Goal: Use online tool/utility

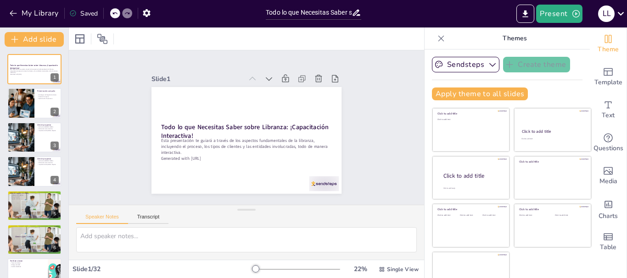
checkbox input "true"
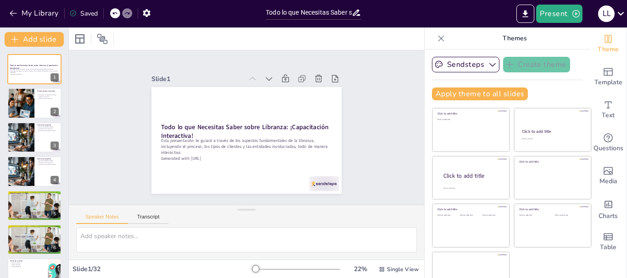
checkbox input "true"
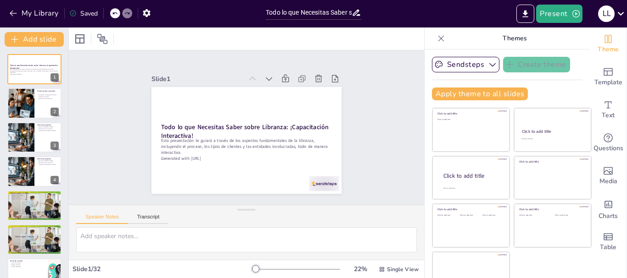
checkbox input "true"
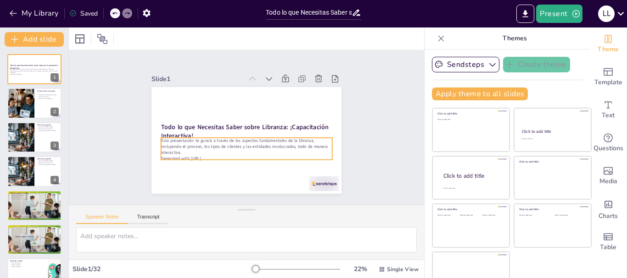
checkbox input "true"
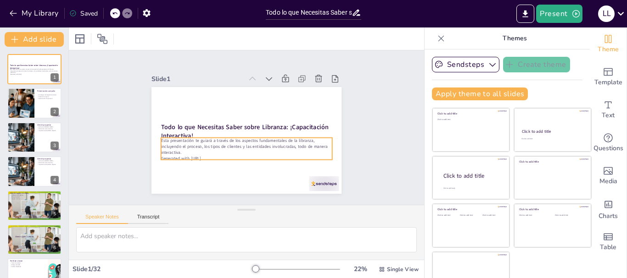
checkbox input "true"
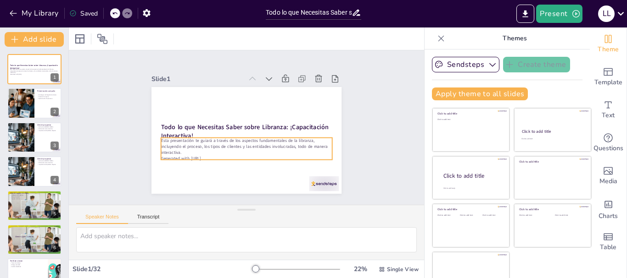
checkbox input "true"
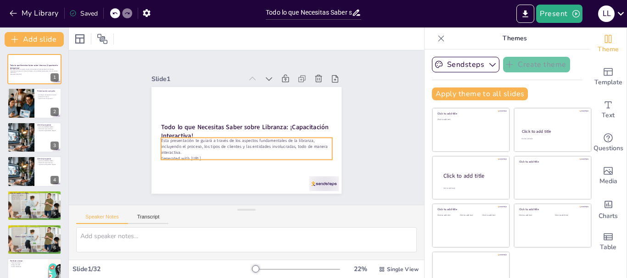
checkbox input "true"
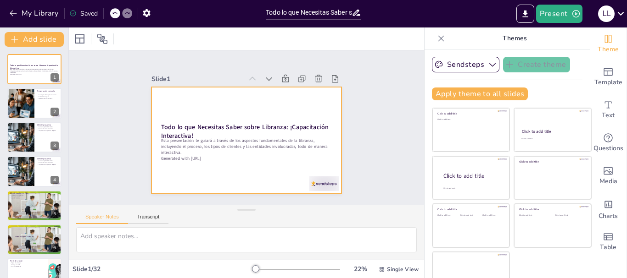
checkbox input "true"
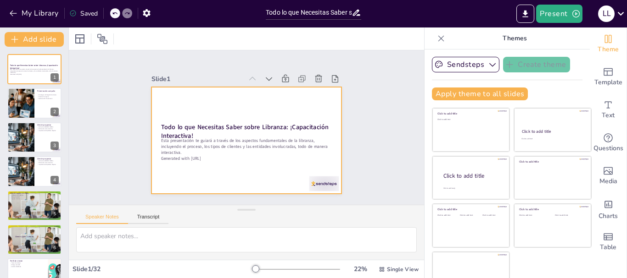
checkbox input "true"
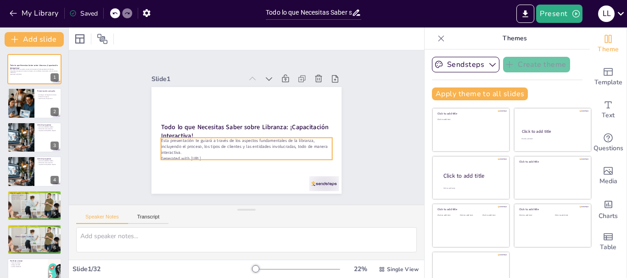
checkbox input "true"
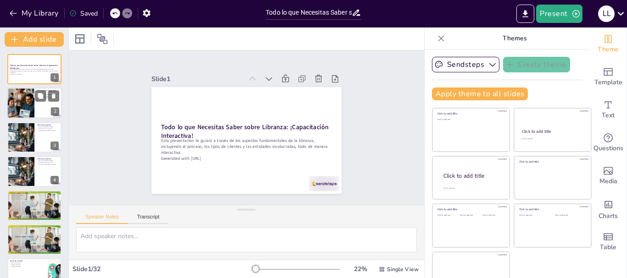
checkbox input "true"
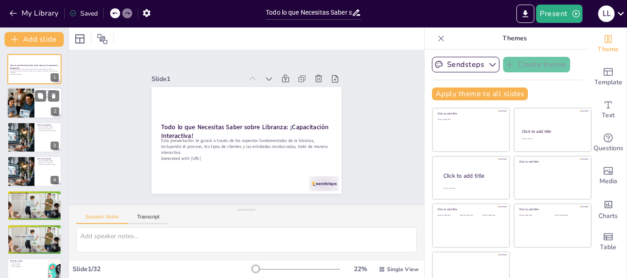
click at [51, 106] on div at bounding box center [34, 103] width 55 height 31
checkbox input "true"
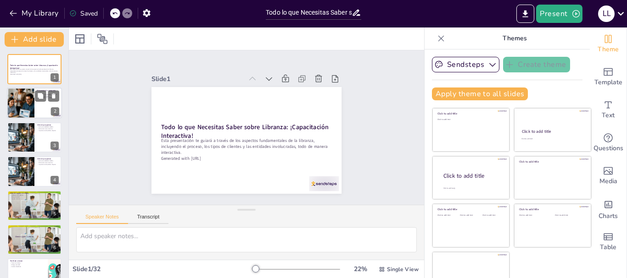
checkbox input "true"
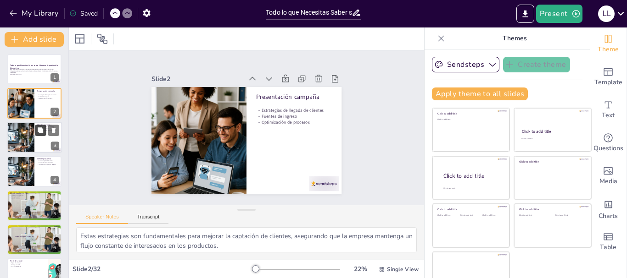
checkbox input "true"
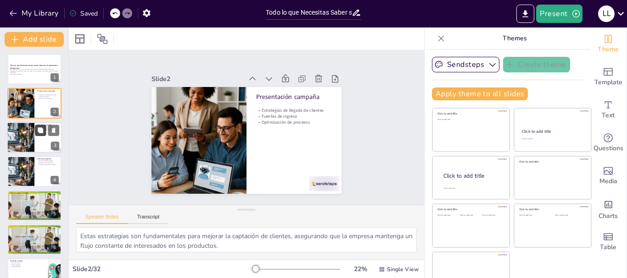
click at [39, 130] on icon at bounding box center [41, 131] width 6 height 6
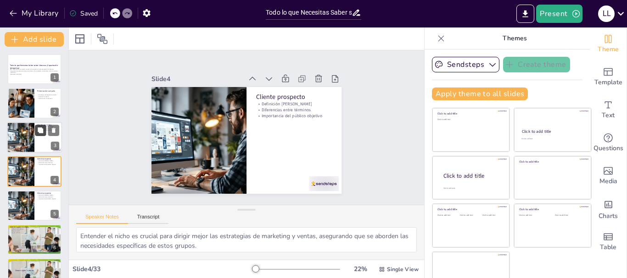
checkbox input "true"
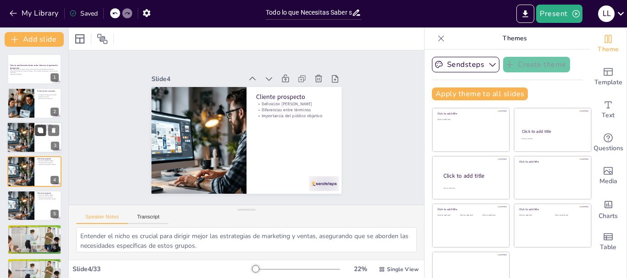
checkbox input "true"
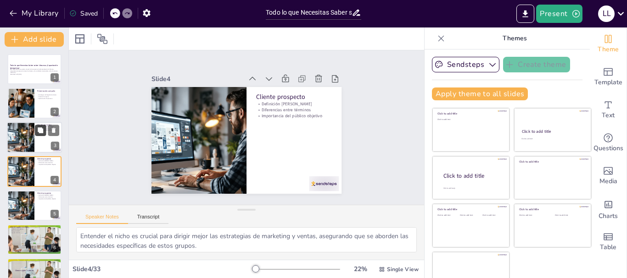
scroll to position [9, 0]
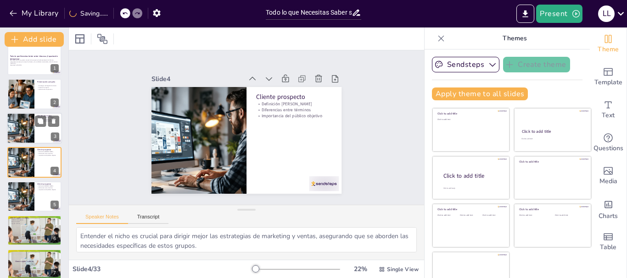
click at [44, 128] on div at bounding box center [34, 128] width 55 height 31
checkbox input "true"
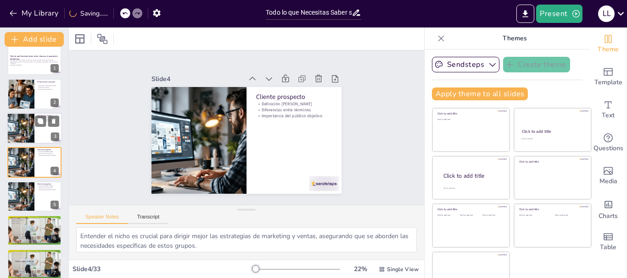
checkbox input "true"
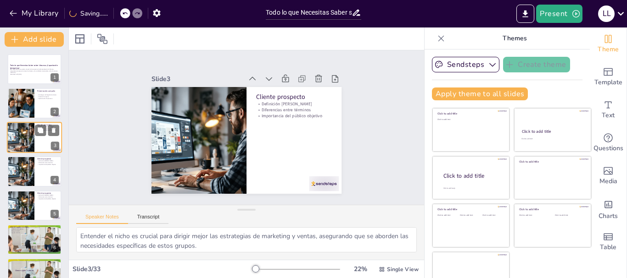
checkbox input "true"
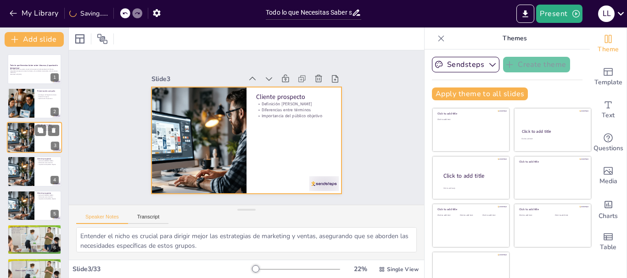
click at [43, 144] on div at bounding box center [34, 137] width 55 height 31
checkbox input "true"
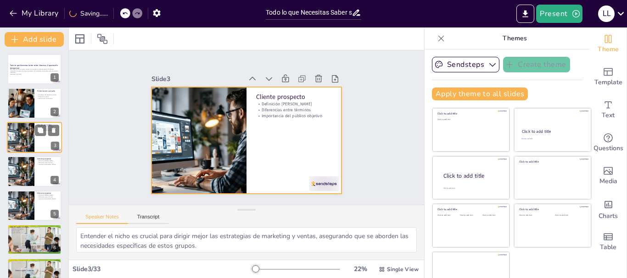
checkbox input "true"
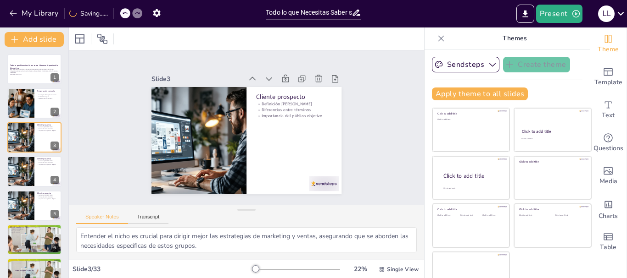
checkbox input "true"
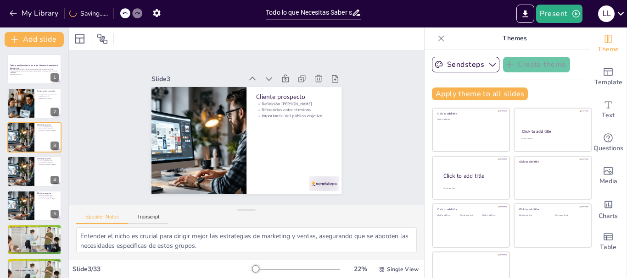
checkbox input "true"
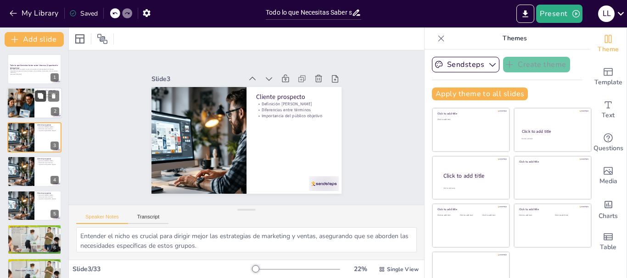
checkbox input "true"
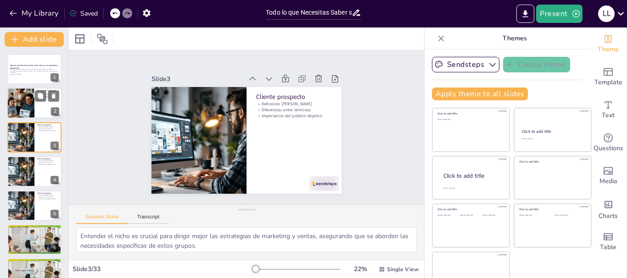
checkbox input "true"
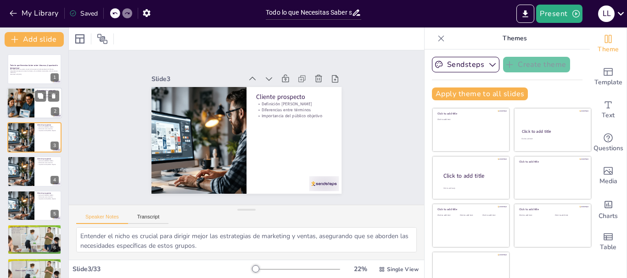
checkbox input "true"
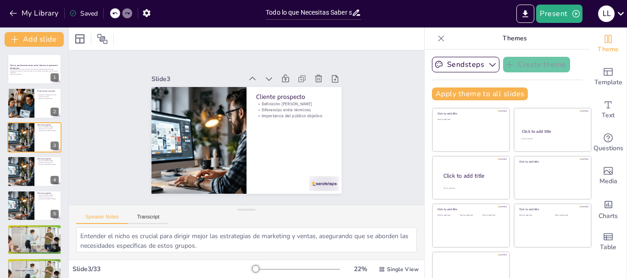
checkbox input "true"
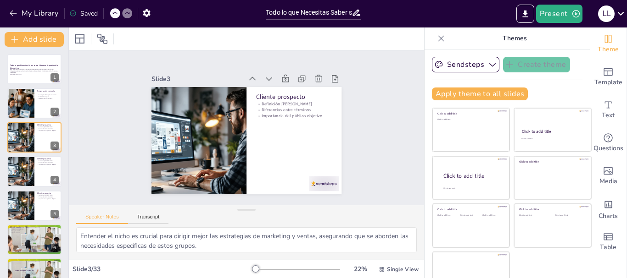
checkbox input "true"
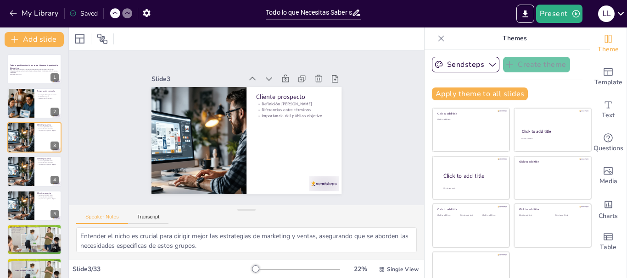
checkbox input "true"
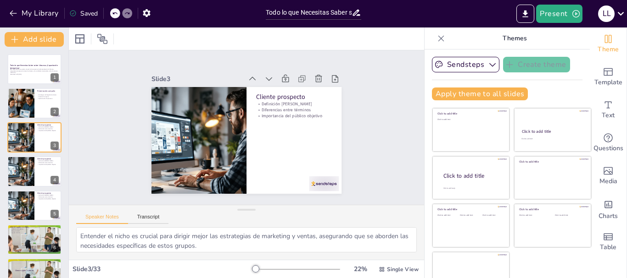
checkbox input "true"
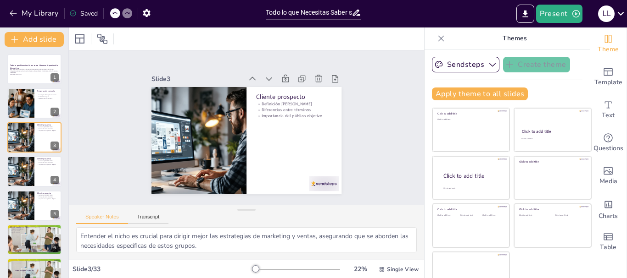
checkbox input "true"
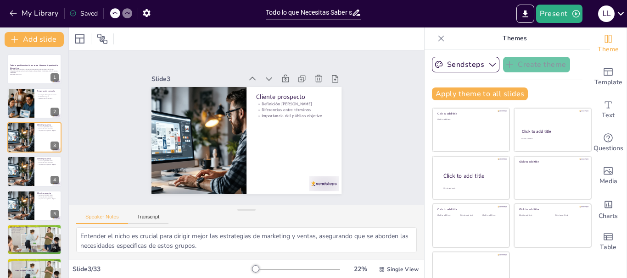
checkbox input "true"
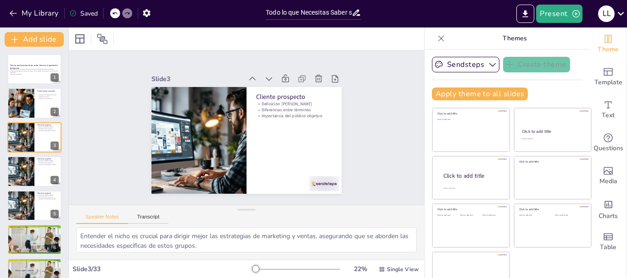
checkbox input "true"
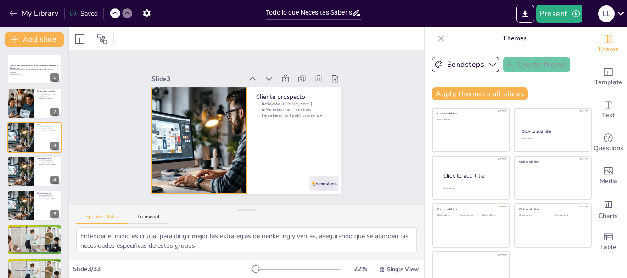
checkbox input "true"
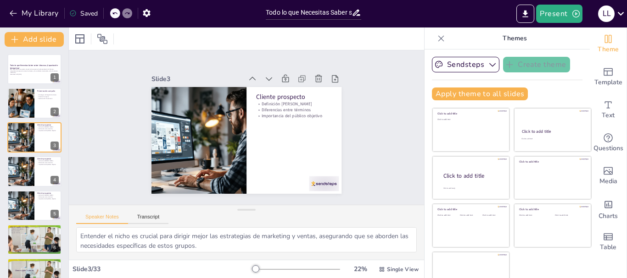
checkbox input "true"
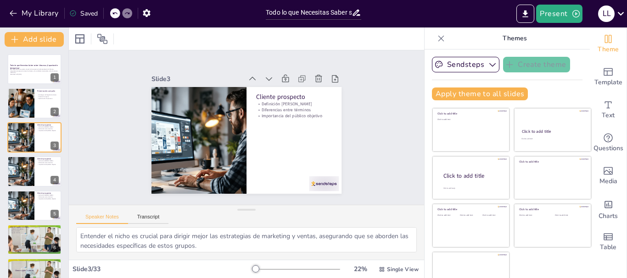
checkbox input "true"
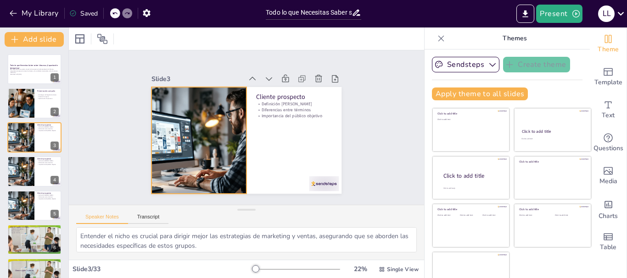
checkbox input "true"
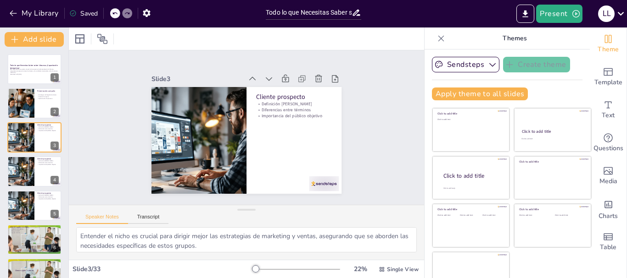
checkbox input "true"
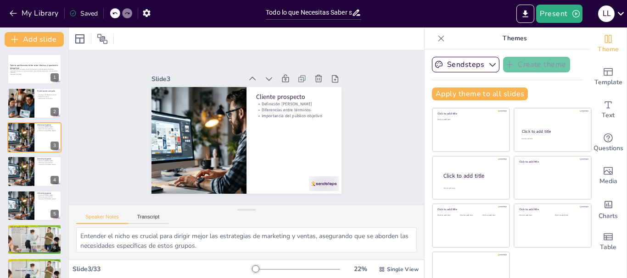
checkbox input "true"
